Goal: Transaction & Acquisition: Purchase product/service

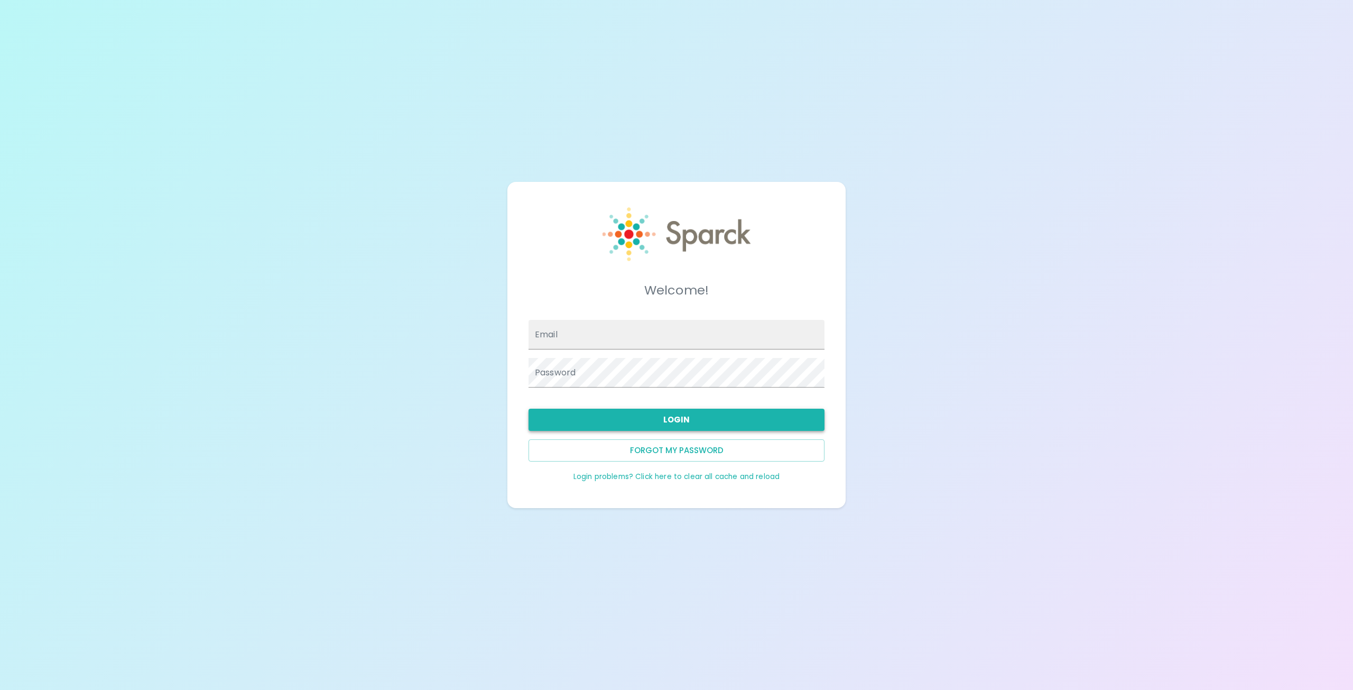
type input "[PERSON_NAME][EMAIL_ADDRESS][DOMAIN_NAME]"
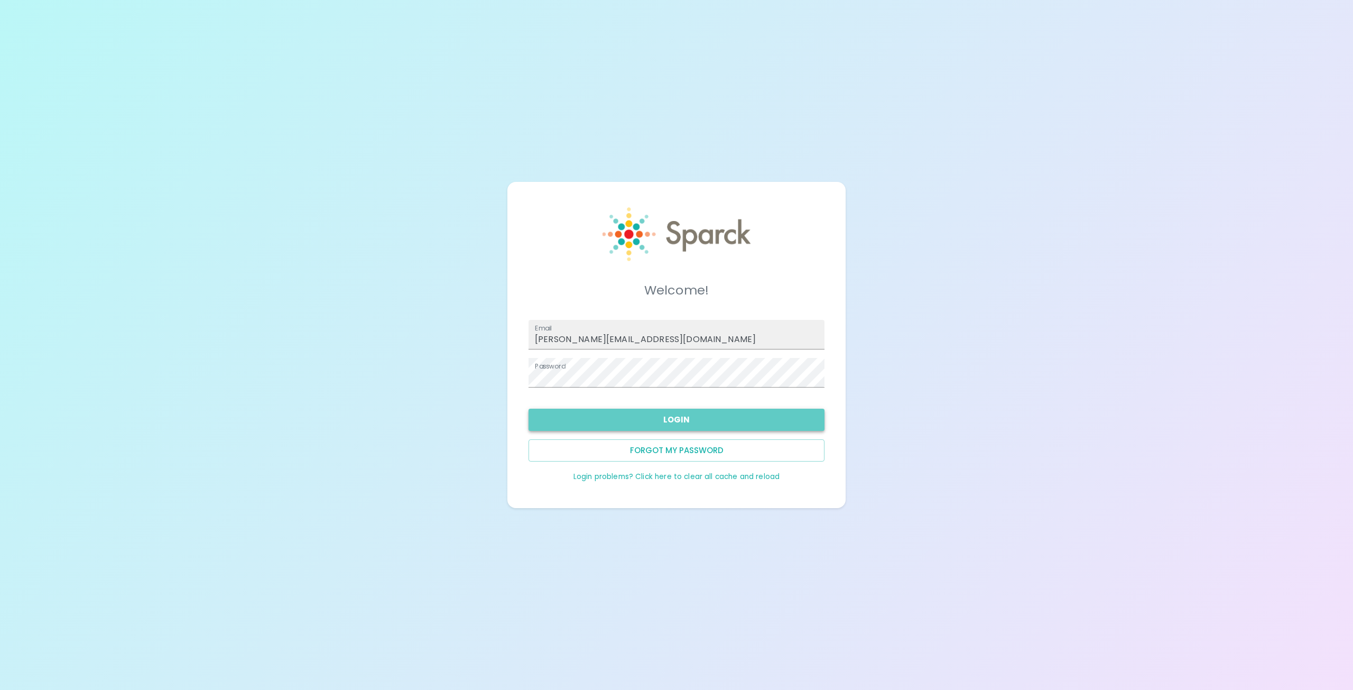
click at [633, 428] on button "Login" at bounding box center [677, 420] width 296 height 22
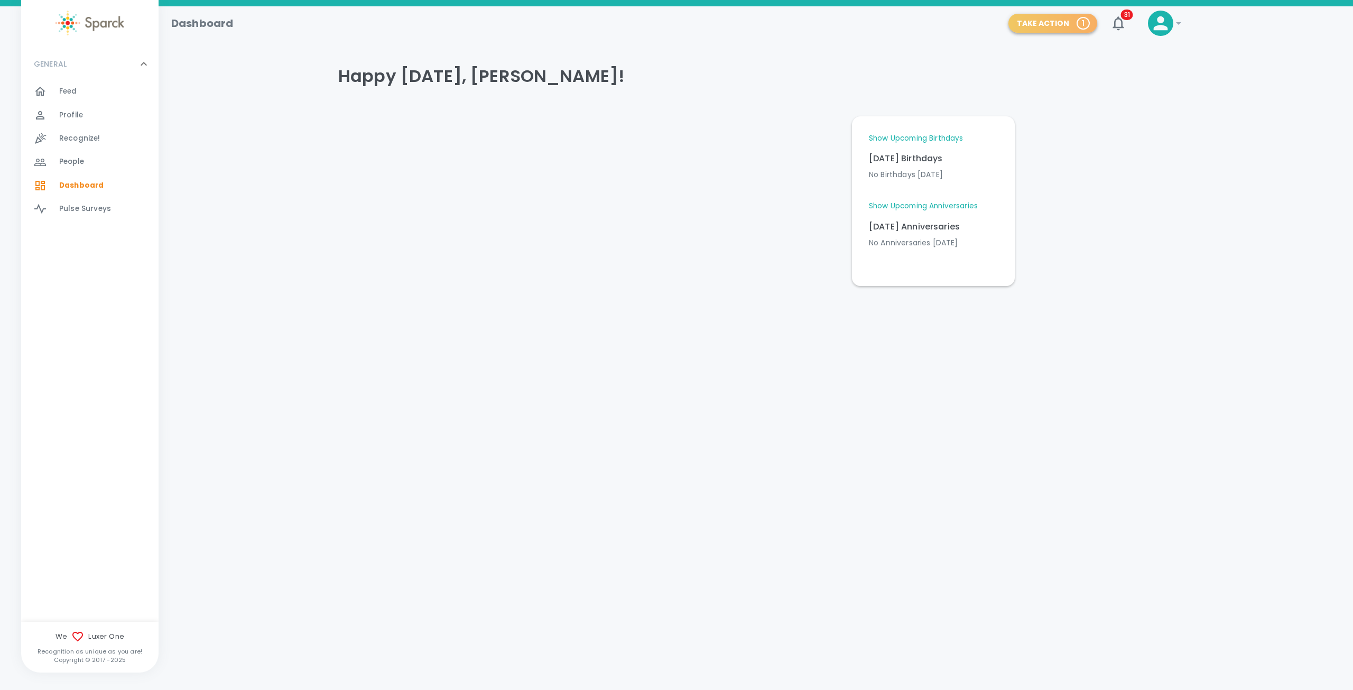
click at [1068, 29] on button "Take Action 1" at bounding box center [1053, 24] width 89 height 20
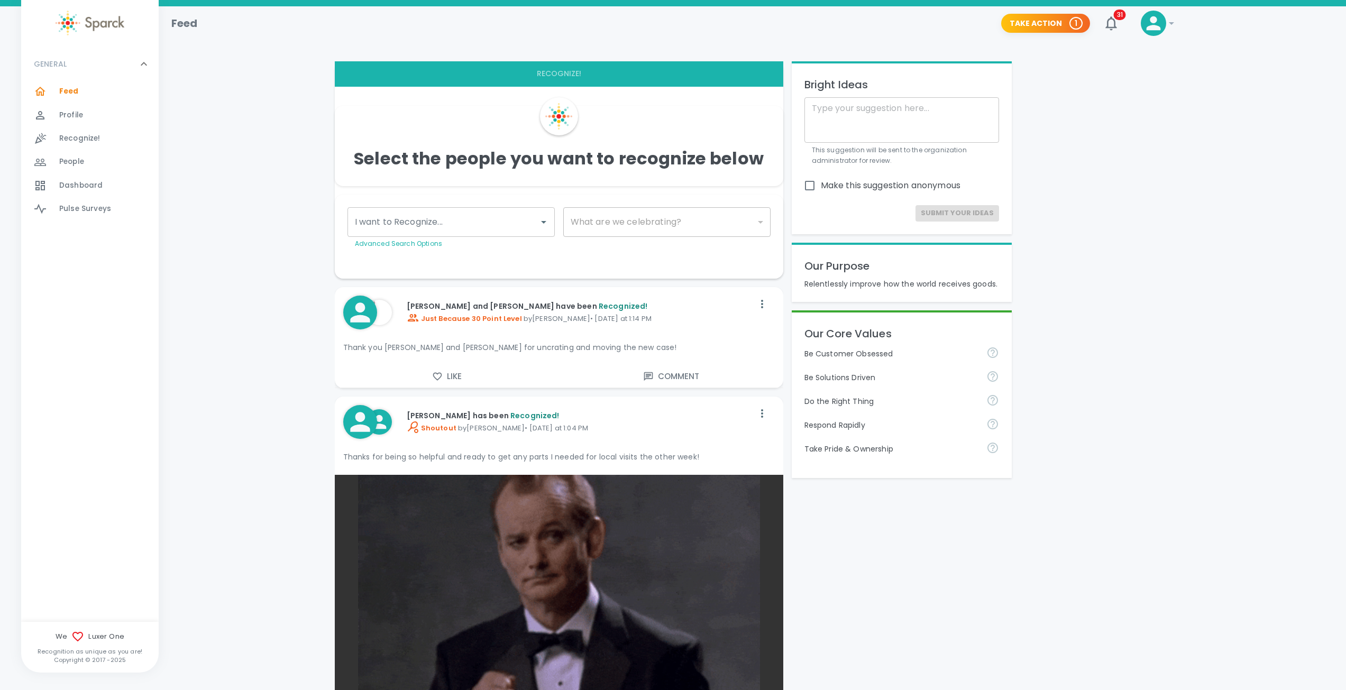
click at [1168, 24] on icon at bounding box center [1171, 23] width 13 height 13
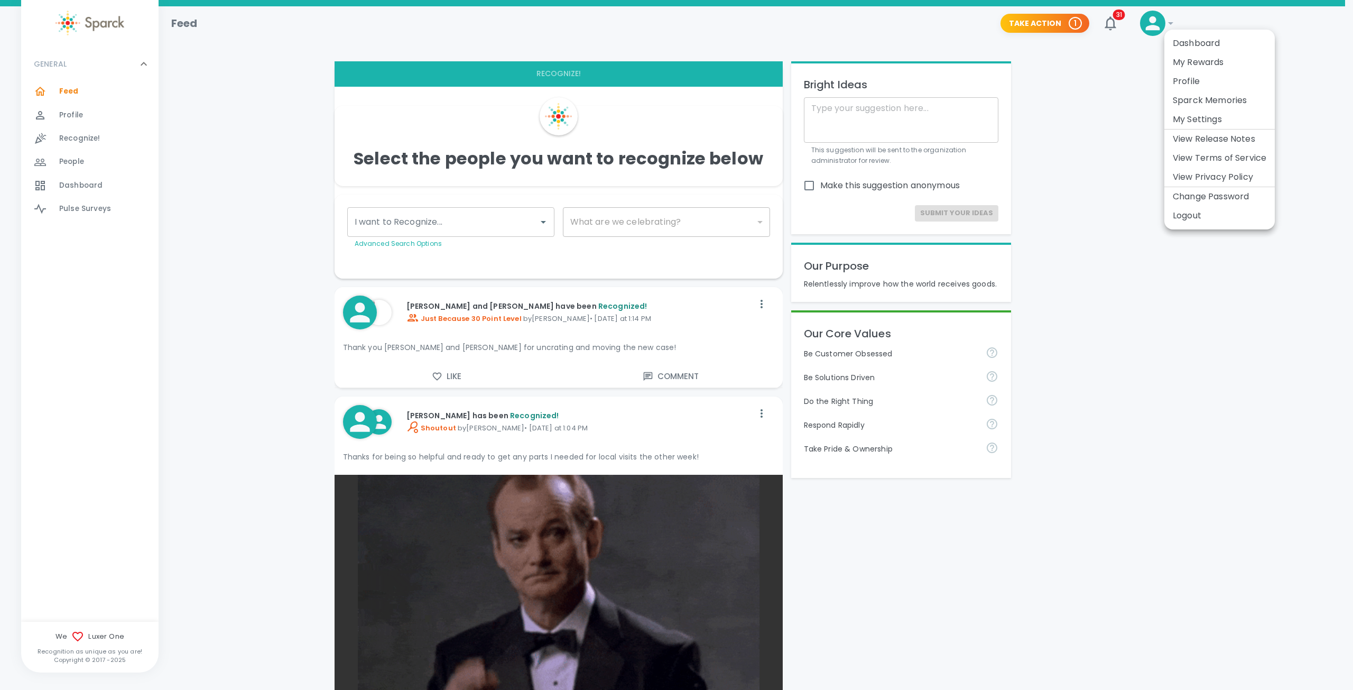
click at [1203, 66] on li "My Rewards" at bounding box center [1220, 62] width 110 height 19
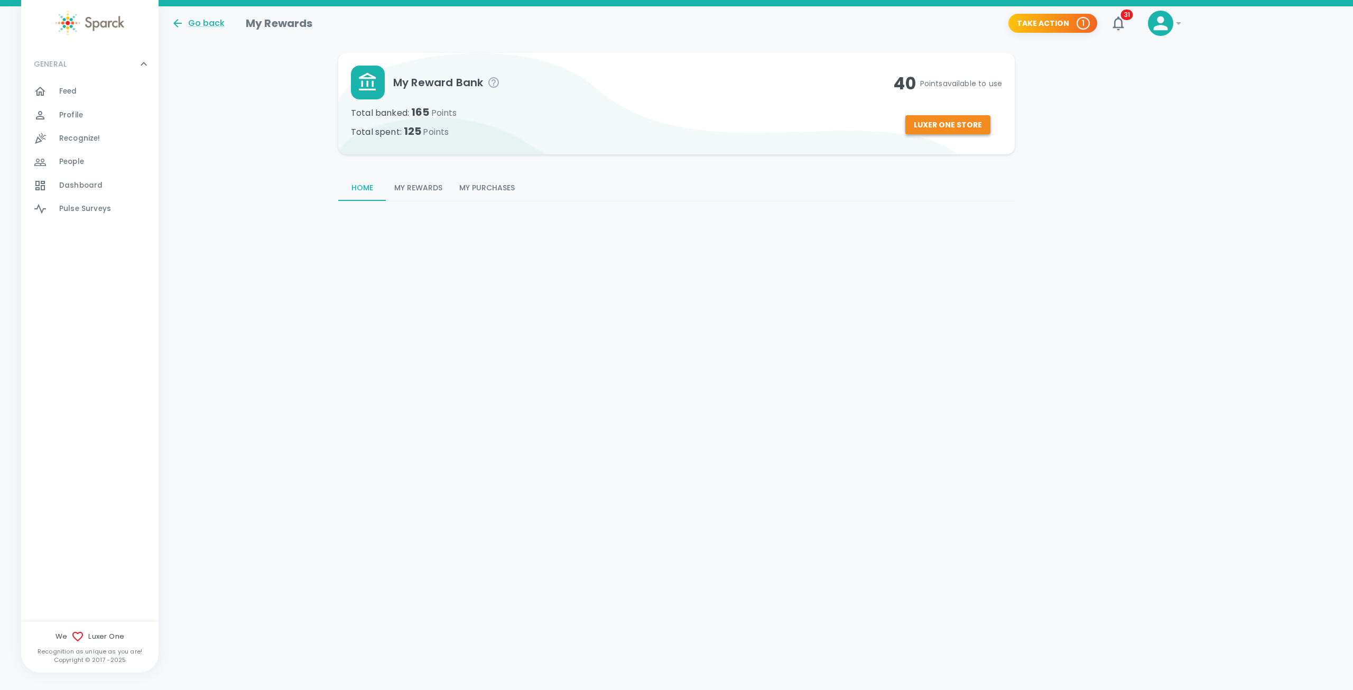
click at [951, 120] on button "Luxer One Store" at bounding box center [948, 125] width 85 height 20
